Goal: Task Accomplishment & Management: Use online tool/utility

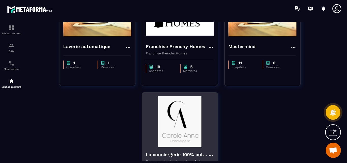
click at [172, 132] on img at bounding box center [180, 121] width 68 height 51
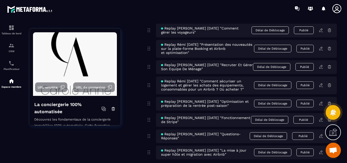
scroll to position [2919, 0]
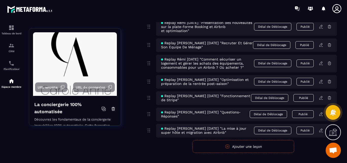
click at [239, 140] on button "Ajouter une leçon" at bounding box center [244, 146] width 102 height 13
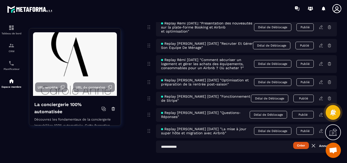
click at [178, 141] on input "text" at bounding box center [246, 147] width 181 height 12
paste input "**********"
click at [212, 141] on input "**********" at bounding box center [246, 147] width 181 height 12
click at [269, 141] on input "**********" at bounding box center [246, 147] width 181 height 12
type input "**********"
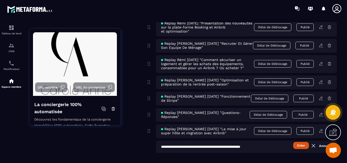
click at [303, 142] on button "Créer" at bounding box center [301, 145] width 16 height 7
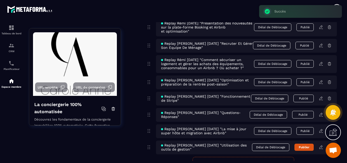
click at [321, 145] on icon at bounding box center [321, 147] width 5 height 5
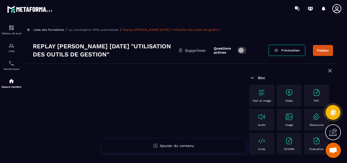
click at [291, 94] on img at bounding box center [289, 92] width 8 height 8
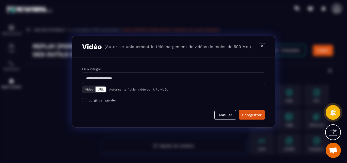
click at [86, 90] on button "Vidéo" at bounding box center [89, 89] width 12 height 6
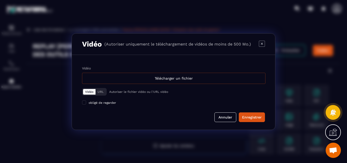
click at [176, 78] on div "Télécharger un fichier" at bounding box center [173, 78] width 183 height 11
click at [0, 0] on input "Vidéo Télécharger un fichier" at bounding box center [0, 0] width 0 height 0
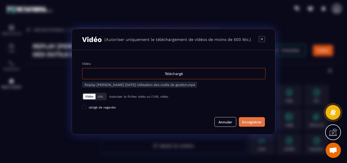
click at [251, 121] on div "Enregistrer" at bounding box center [252, 121] width 20 height 5
click at [252, 121] on div "Enregistrer" at bounding box center [252, 121] width 20 height 5
click at [227, 121] on button "Annuler" at bounding box center [225, 122] width 22 height 10
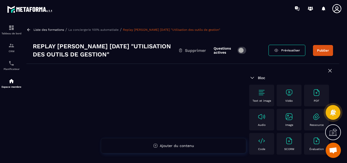
click at [102, 29] on p "La conciergerie 100% automatisée" at bounding box center [93, 30] width 50 height 4
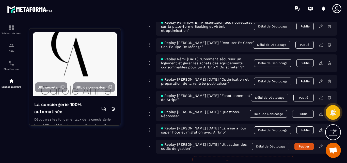
scroll to position [2935, 0]
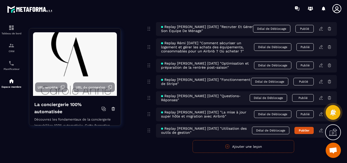
click at [320, 96] on icon at bounding box center [320, 97] width 3 height 3
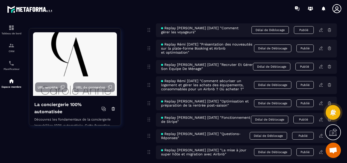
scroll to position [2935, 0]
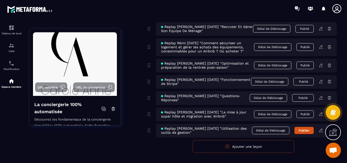
click at [320, 112] on icon at bounding box center [321, 114] width 5 height 5
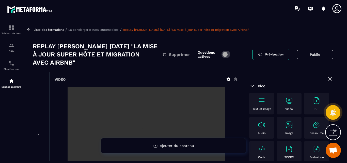
click at [94, 29] on p "La conciergerie 100% automatisée" at bounding box center [93, 30] width 50 height 4
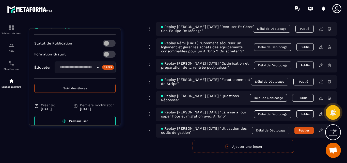
scroll to position [196, 0]
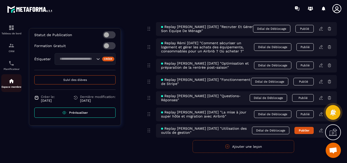
click at [11, 83] on img at bounding box center [11, 81] width 6 height 6
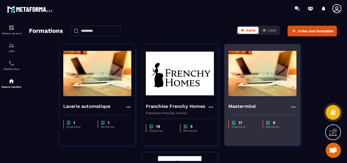
scroll to position [25, 0]
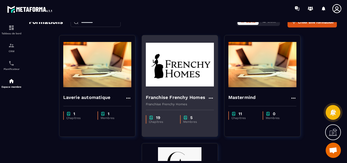
click at [174, 77] on img at bounding box center [180, 64] width 68 height 51
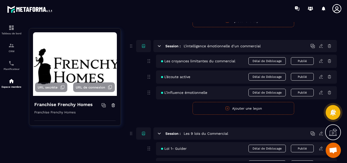
scroll to position [637, 0]
